Goal: Transaction & Acquisition: Book appointment/travel/reservation

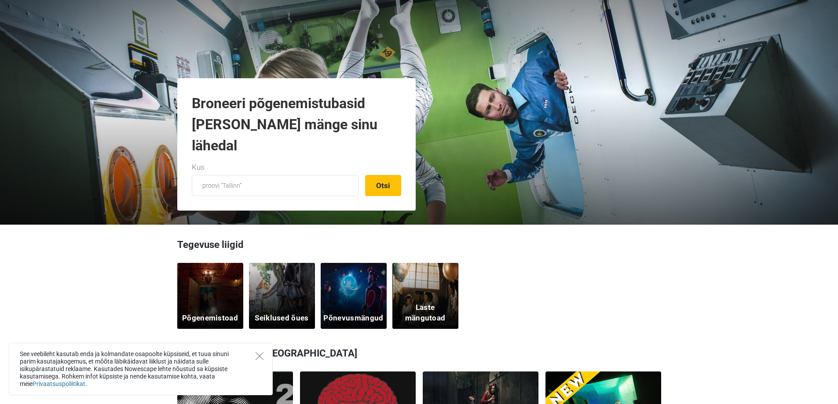
scroll to position [88, 0]
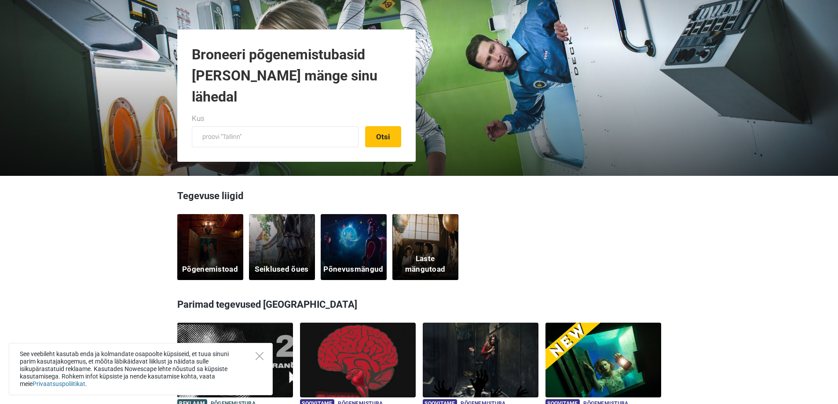
click at [200, 252] on div "Põgenemistoad" at bounding box center [210, 247] width 66 height 66
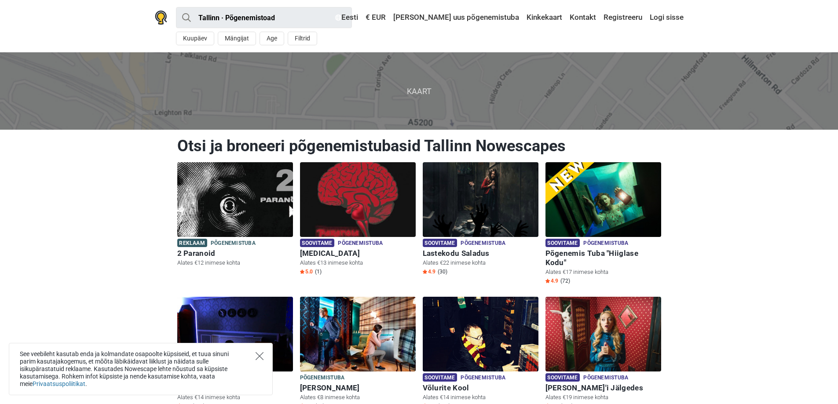
click at [258, 355] on icon "Close" at bounding box center [260, 356] width 8 height 8
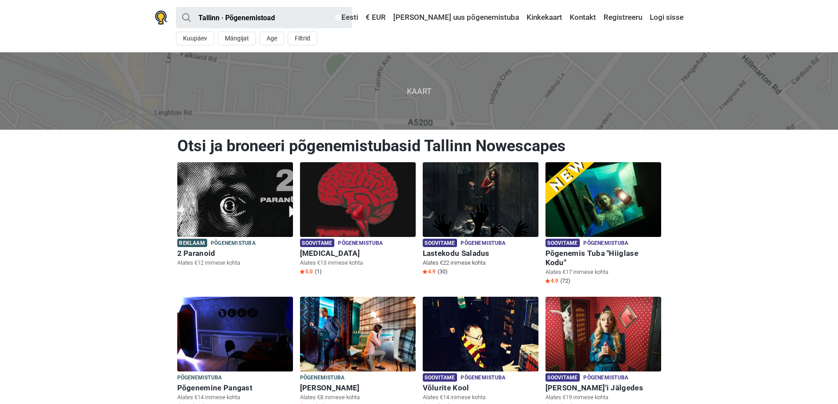
click at [466, 192] on img at bounding box center [481, 199] width 116 height 75
click at [326, 252] on h6 "Paranoia" at bounding box center [358, 253] width 116 height 9
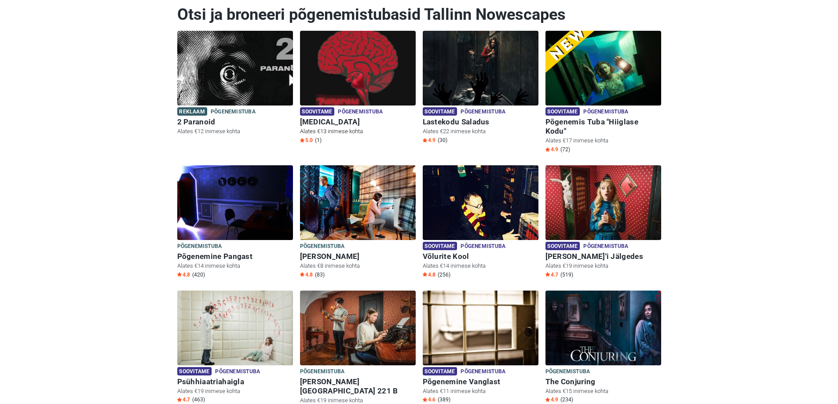
scroll to position [132, 0]
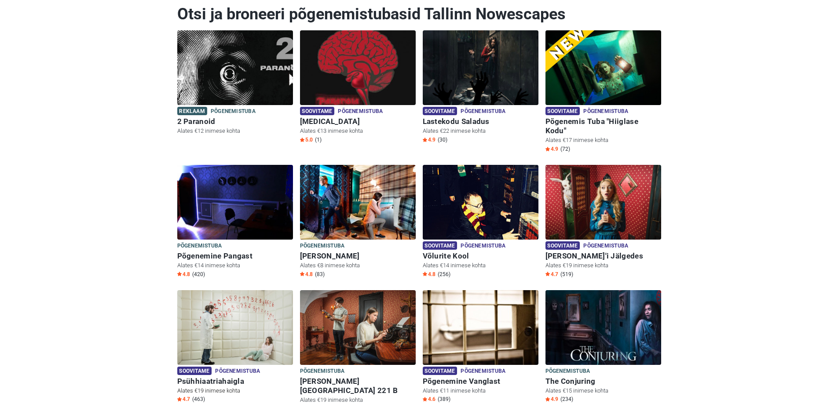
click at [230, 377] on h6 "Psühhiaatriahaigla" at bounding box center [235, 381] width 116 height 9
click at [224, 377] on h6 "Psühhiaatriahaigla" at bounding box center [235, 381] width 116 height 9
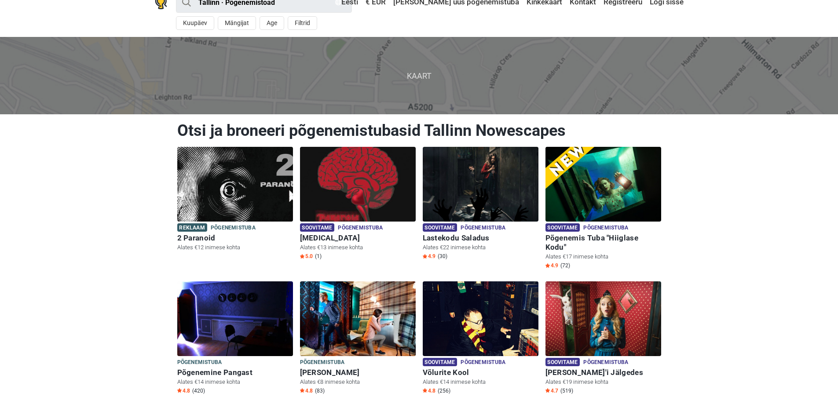
scroll to position [0, 0]
